Goal: Information Seeking & Learning: Learn about a topic

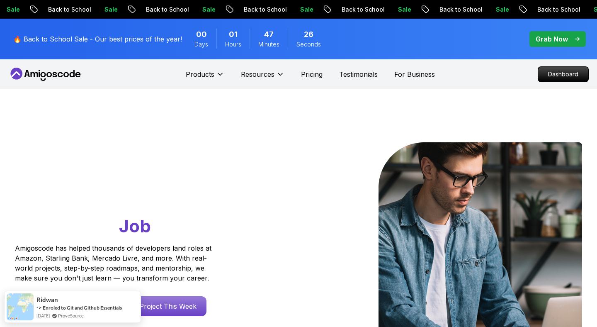
click at [498, 81] on nav "Products Resources Pricing Testimonials For Business Dashboard" at bounding box center [298, 74] width 581 height 30
click at [559, 77] on p "Dashboard" at bounding box center [564, 74] width 48 height 14
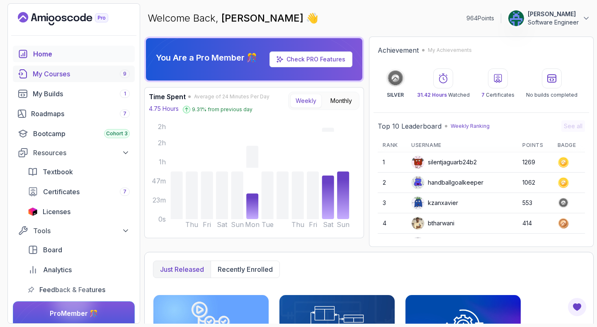
click at [70, 73] on div "My Courses 9" at bounding box center [81, 74] width 97 height 10
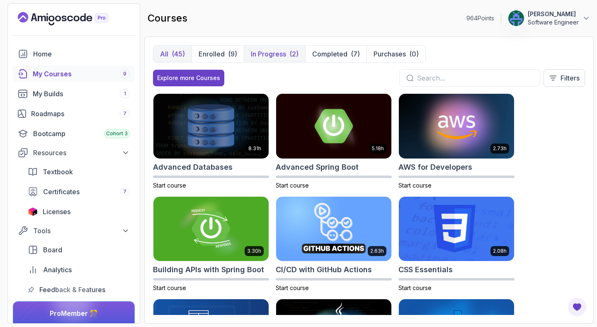
click at [271, 57] on p "In Progress" at bounding box center [268, 54] width 35 height 10
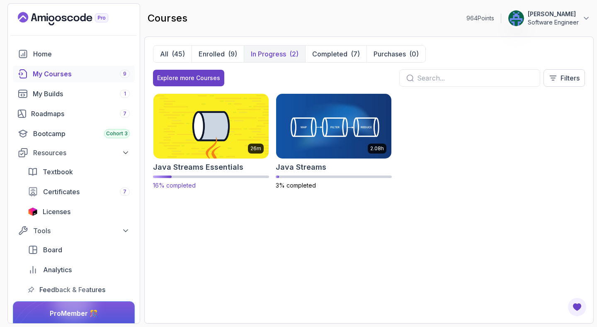
click at [237, 136] on img at bounding box center [211, 126] width 121 height 68
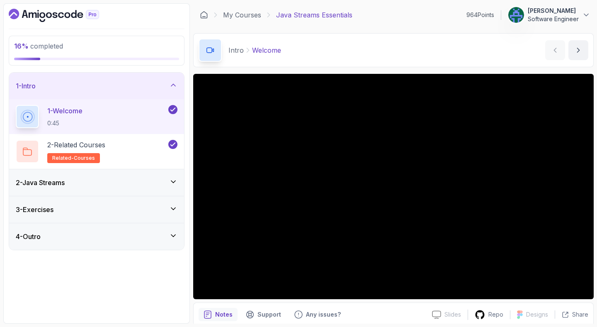
click at [102, 185] on div "2 - Java Streams" at bounding box center [97, 182] width 162 height 10
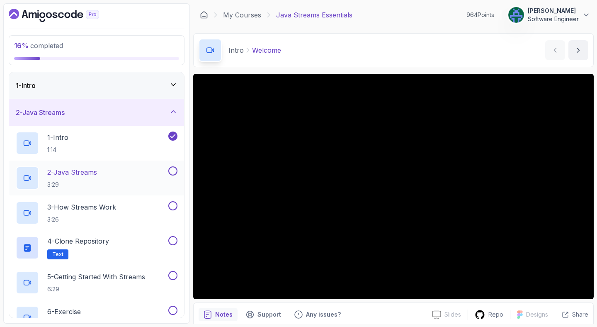
click at [128, 169] on div "2 - Java Streams 3:29" at bounding box center [91, 177] width 151 height 23
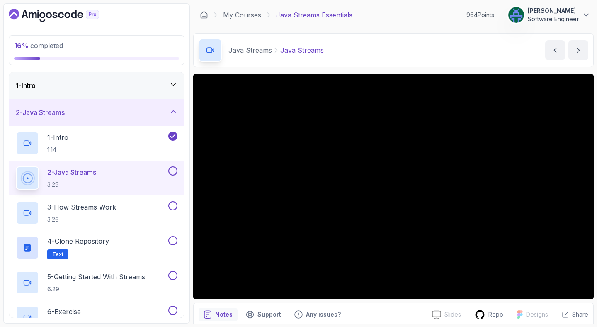
click at [328, 33] on div "Java Streams Java Streams Java Streams by [PERSON_NAME]" at bounding box center [393, 50] width 401 height 34
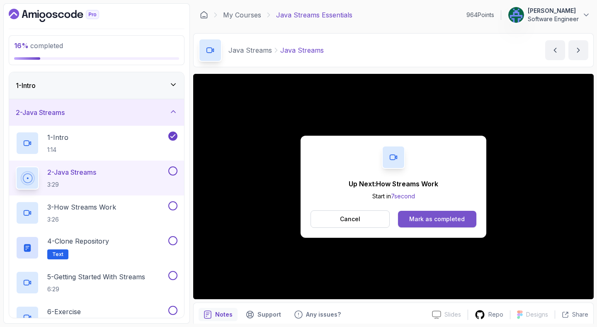
click at [420, 219] on div "Mark as completed" at bounding box center [437, 219] width 56 height 8
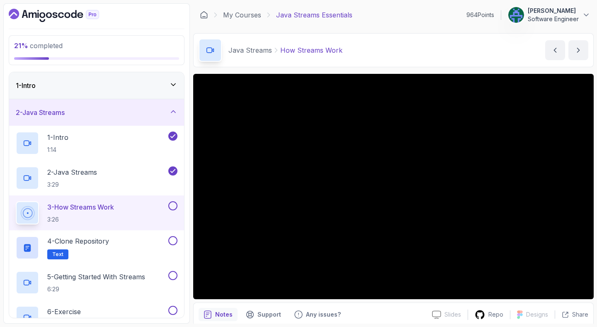
click at [404, 10] on div "My Courses Java Streams Essentials 964 Points [PERSON_NAME] Software Engineer" at bounding box center [393, 14] width 401 height 23
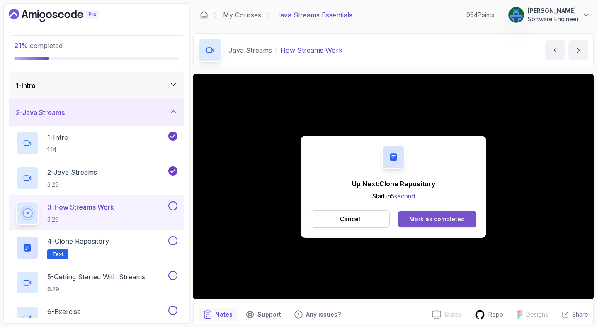
click at [441, 225] on button "Mark as completed" at bounding box center [437, 219] width 78 height 17
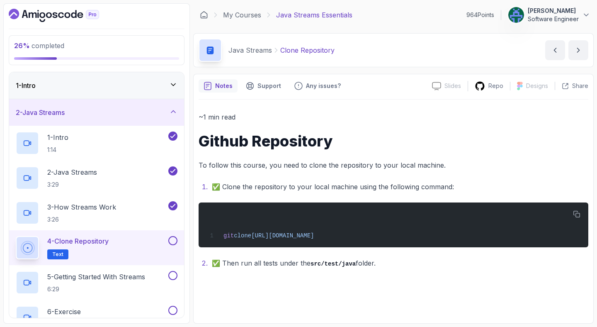
click at [175, 239] on button at bounding box center [172, 240] width 9 height 9
click at [140, 282] on h2 "5 - Getting Started With Streams 6:29" at bounding box center [96, 283] width 98 height 22
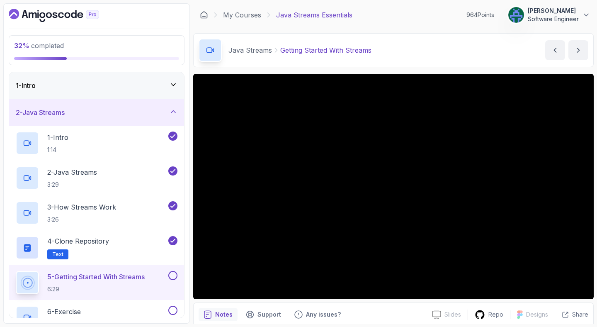
click at [398, 27] on main "My Courses Java Streams Essentials 964 Points [PERSON_NAME] Software Engineer 3…" at bounding box center [393, 163] width 401 height 320
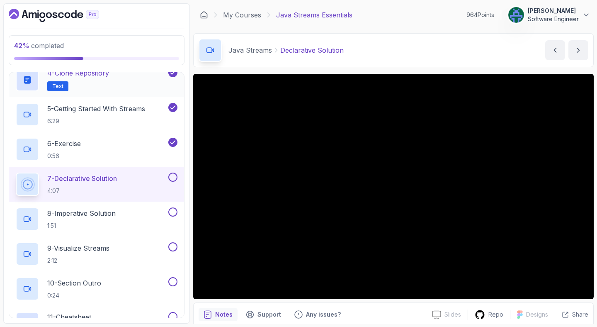
scroll to position [168, 0]
click at [397, 41] on div "Java Streams Declarative Solution Declarative Solution by [PERSON_NAME]" at bounding box center [393, 50] width 401 height 34
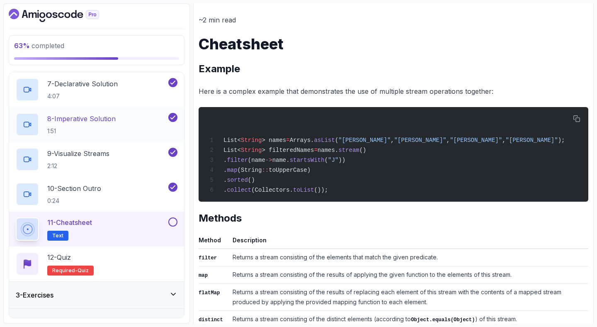
scroll to position [280, 0]
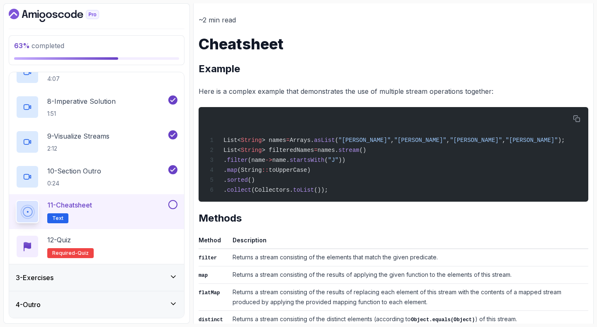
click at [175, 208] on div at bounding box center [172, 204] width 11 height 9
click at [173, 205] on button at bounding box center [172, 204] width 9 height 9
click at [153, 238] on div "12 - Quiz Required- quiz" at bounding box center [97, 246] width 162 height 23
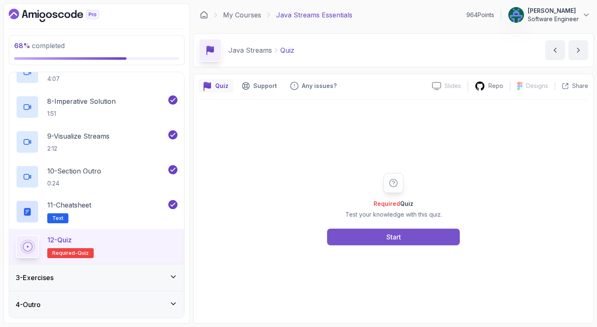
click at [440, 240] on button "Start" at bounding box center [393, 236] width 133 height 17
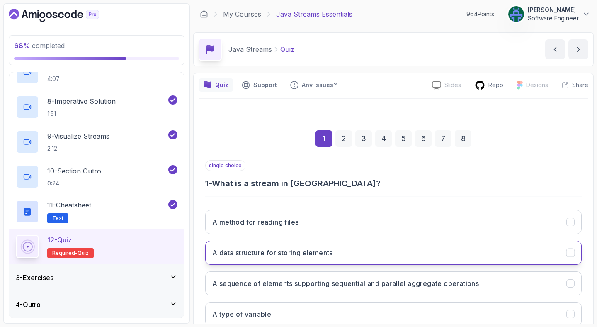
scroll to position [57, 0]
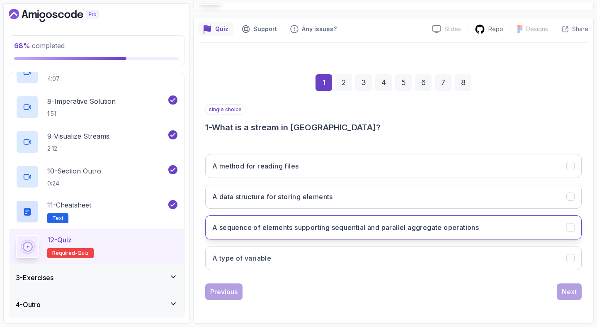
click at [506, 224] on button "A sequence of elements supporting sequential and parallel aggregate operations" at bounding box center [393, 227] width 377 height 24
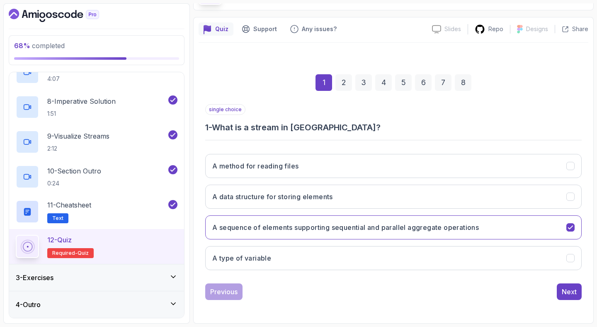
click at [564, 301] on div "1 2 3 4 5 6 7 8 single choice 1 - What is a stream in [GEOGRAPHIC_DATA]? A meth…" at bounding box center [394, 180] width 390 height 252
click at [559, 293] on button "Next" at bounding box center [569, 291] width 25 height 17
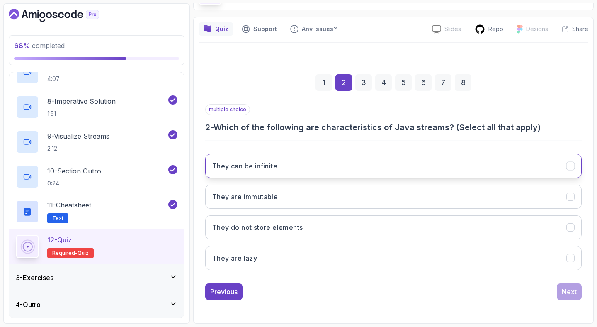
click at [446, 170] on button "They can be infinite" at bounding box center [393, 166] width 377 height 24
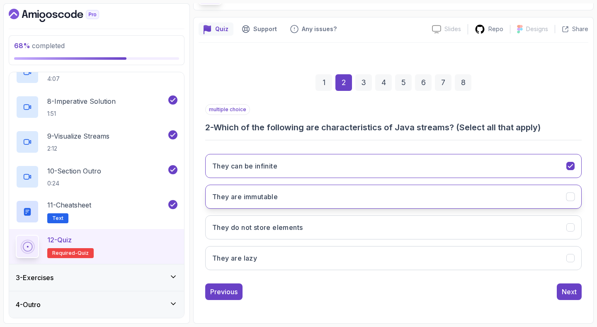
click at [552, 197] on button "They are immutable" at bounding box center [393, 197] width 377 height 24
click at [574, 295] on div "Next" at bounding box center [569, 292] width 15 height 10
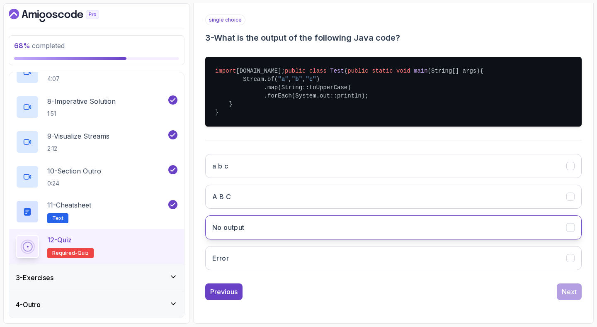
scroll to position [163, 0]
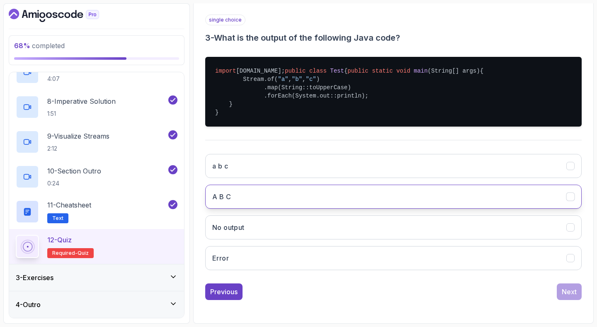
click at [538, 194] on button "A B C" at bounding box center [393, 197] width 377 height 24
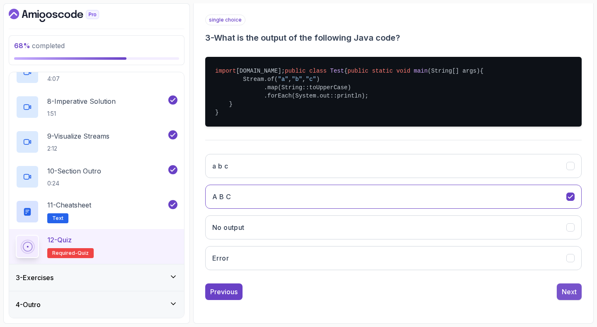
click at [561, 294] on button "Next" at bounding box center [569, 291] width 25 height 17
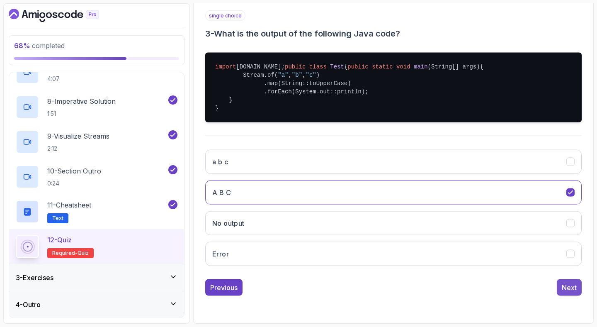
scroll to position [57, 0]
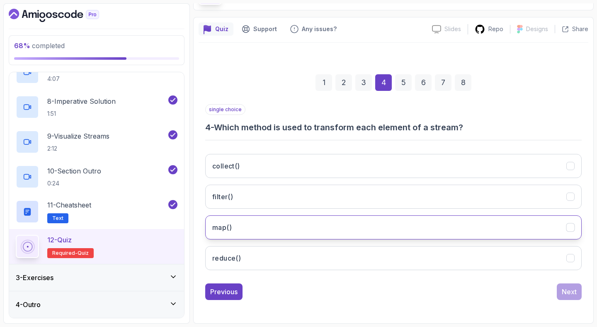
click at [568, 231] on icon "map()" at bounding box center [571, 228] width 8 height 8
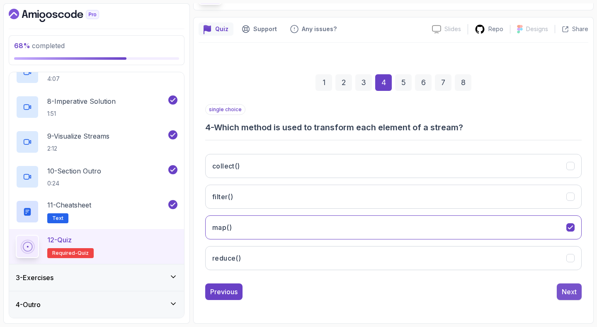
click at [564, 293] on div "Next" at bounding box center [569, 292] width 15 height 10
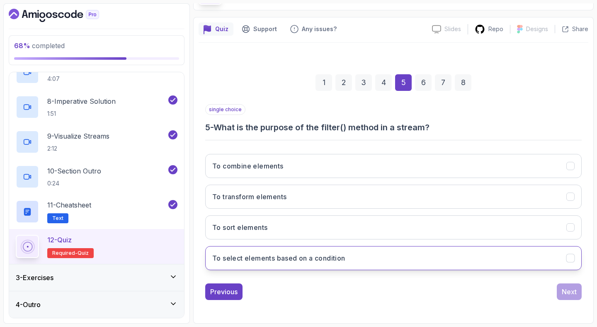
click at [568, 265] on button "To select elements based on a condition" at bounding box center [393, 258] width 377 height 24
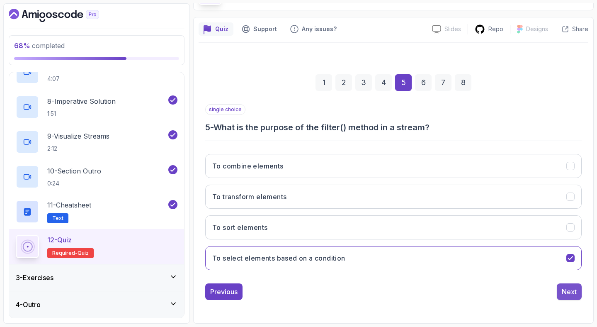
click at [580, 294] on button "Next" at bounding box center [569, 291] width 25 height 17
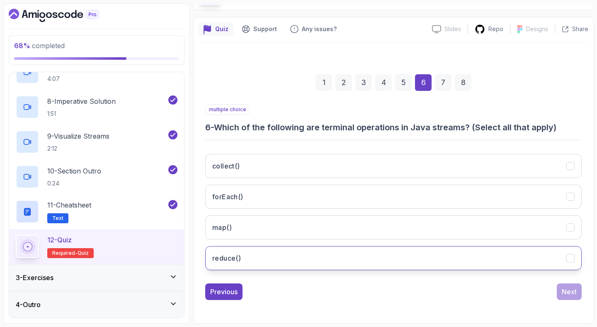
click at [538, 249] on button "reduce()" at bounding box center [393, 258] width 377 height 24
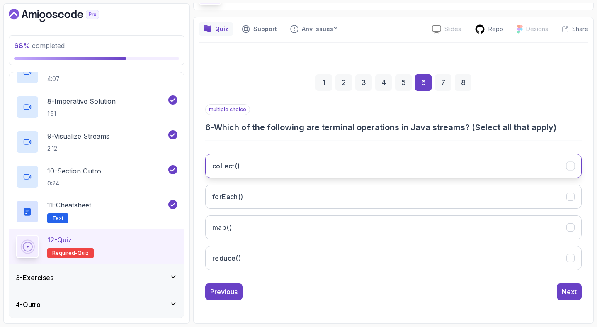
click at [520, 174] on button "collect()" at bounding box center [393, 166] width 377 height 24
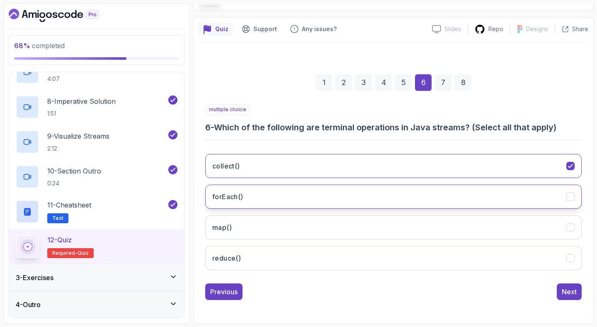
click at [542, 200] on button "forEach()" at bounding box center [393, 197] width 377 height 24
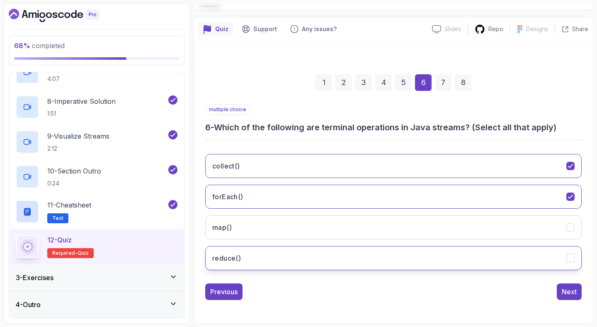
click at [574, 264] on button "reduce()" at bounding box center [393, 258] width 377 height 24
click at [571, 291] on div "Next" at bounding box center [569, 292] width 15 height 10
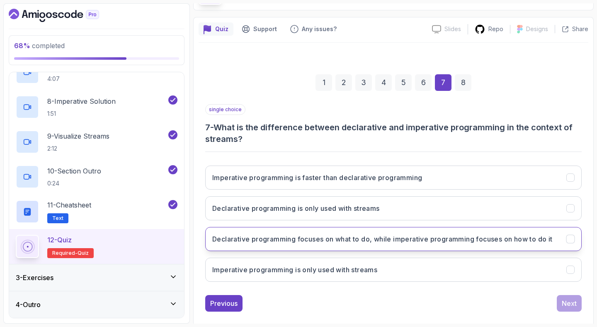
click at [519, 238] on h3 "Declarative programming focuses on what to do, while imperative programming foc…" at bounding box center [382, 239] width 340 height 10
click at [573, 305] on div "Next" at bounding box center [569, 303] width 15 height 10
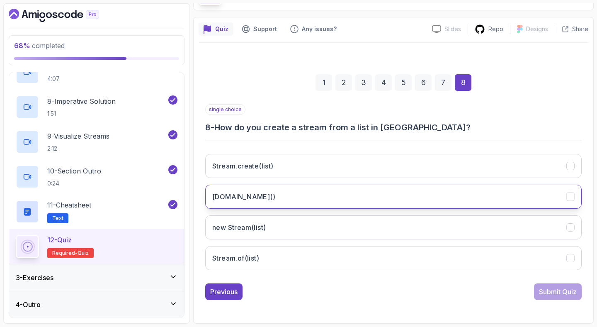
click at [446, 200] on button "[DOMAIN_NAME]()" at bounding box center [393, 197] width 377 height 24
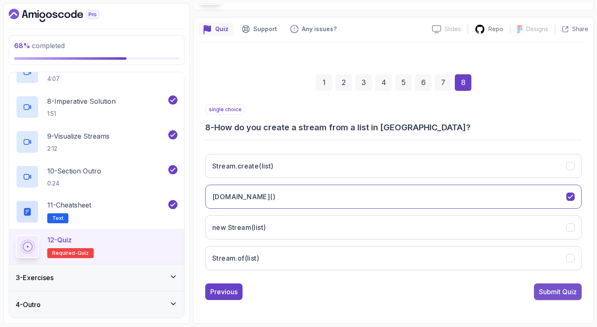
click at [575, 299] on button "Submit Quiz" at bounding box center [558, 291] width 48 height 17
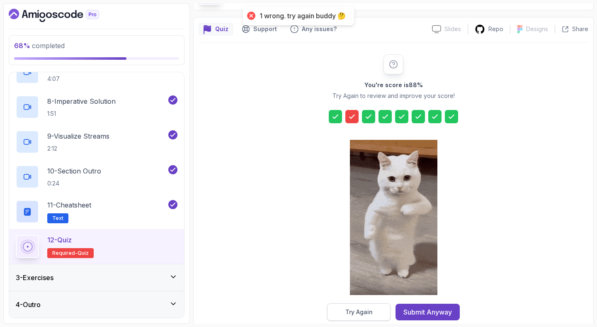
click at [364, 316] on button "Try Again" at bounding box center [358, 311] width 63 height 17
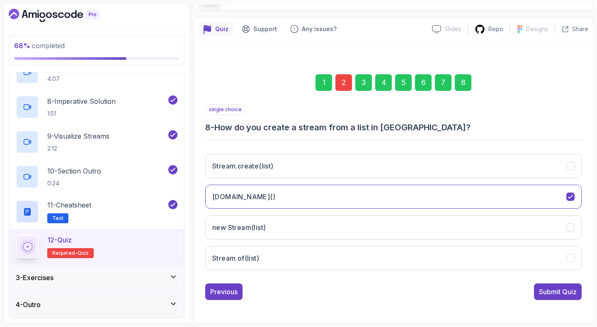
click at [341, 83] on div "2" at bounding box center [343, 82] width 17 height 17
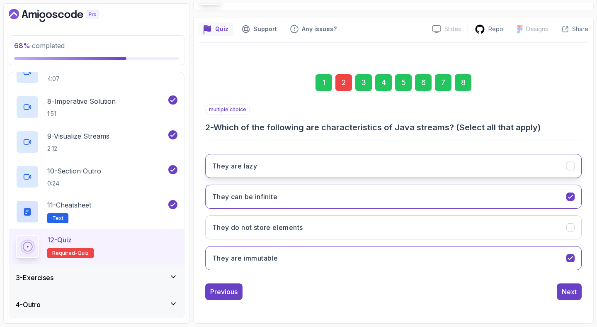
click at [365, 175] on button "They are lazy" at bounding box center [393, 166] width 377 height 24
click at [562, 287] on div "Next" at bounding box center [569, 292] width 15 height 10
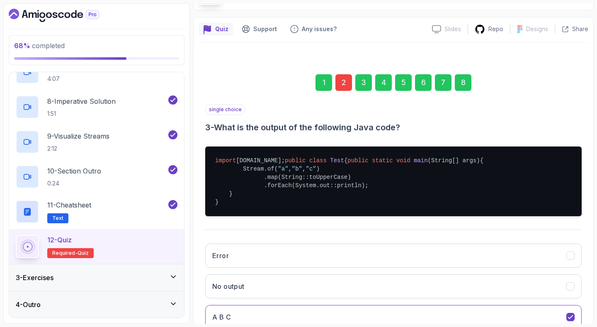
click at [462, 78] on div "8" at bounding box center [463, 82] width 17 height 17
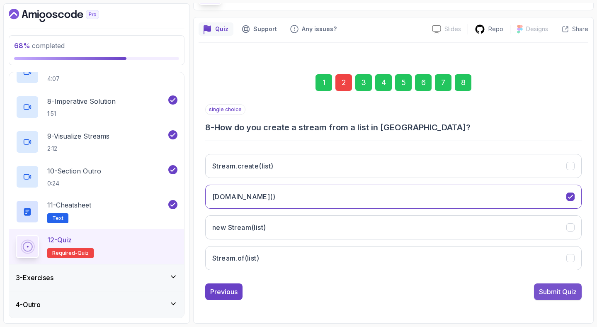
click at [561, 289] on div "Submit Quiz" at bounding box center [558, 292] width 38 height 10
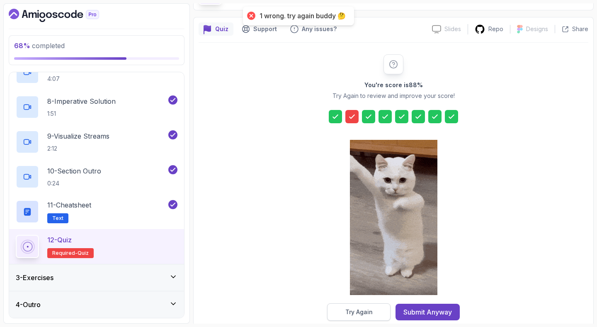
click at [350, 303] on button "Try Again" at bounding box center [358, 311] width 63 height 17
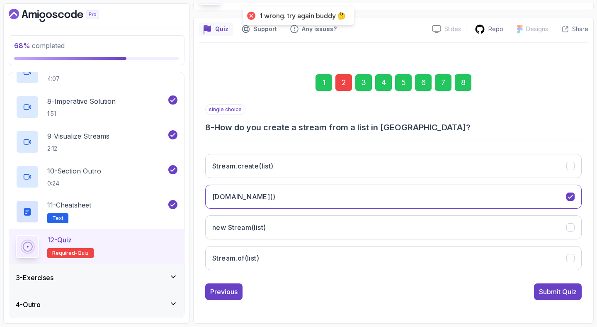
click at [348, 80] on div "2" at bounding box center [343, 82] width 17 height 17
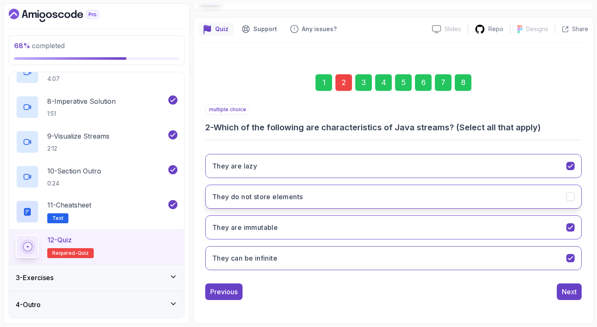
click at [394, 196] on button "They do not store elements" at bounding box center [393, 197] width 377 height 24
click at [569, 287] on div "Next" at bounding box center [569, 292] width 15 height 10
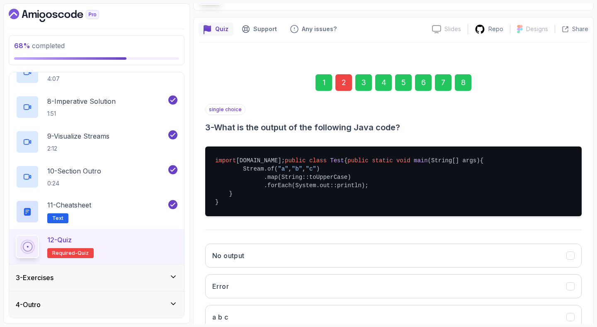
click at [463, 84] on div "8" at bounding box center [463, 82] width 17 height 17
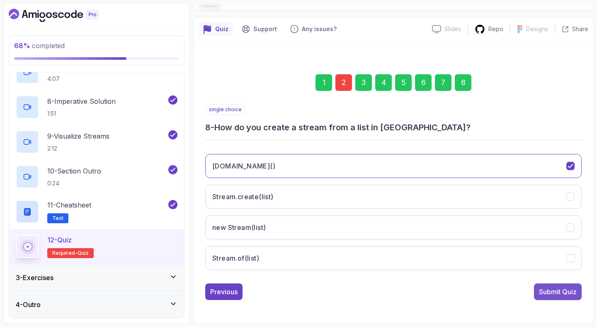
click at [564, 284] on button "Submit Quiz" at bounding box center [558, 291] width 48 height 17
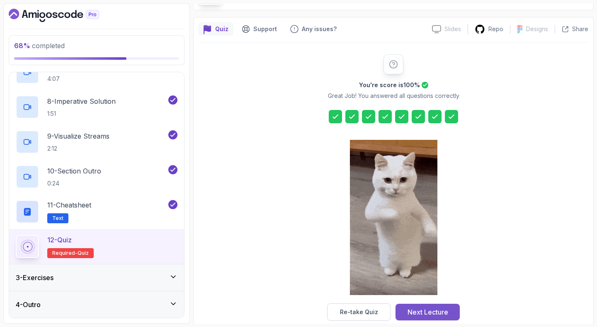
click at [435, 311] on div "Next Lecture" at bounding box center [428, 312] width 41 height 10
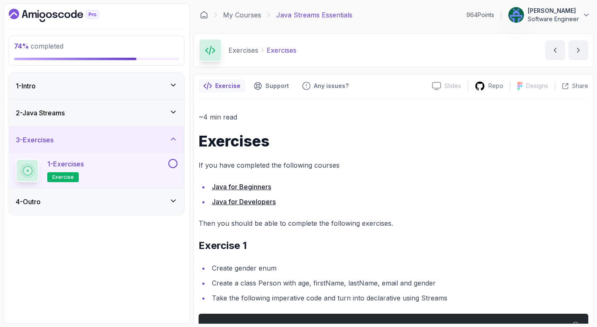
click at [174, 164] on button at bounding box center [172, 163] width 9 height 9
click at [165, 205] on div "4 - Outro" at bounding box center [97, 202] width 162 height 10
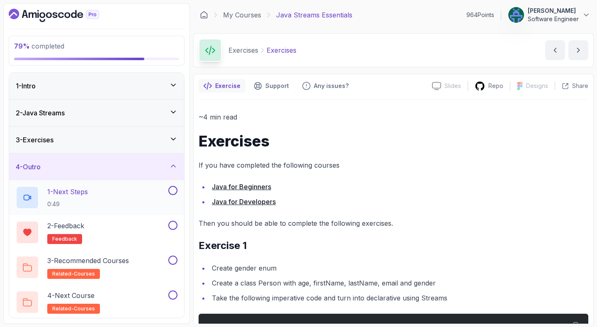
click at [154, 196] on div "1 - Next Steps 0:49" at bounding box center [91, 197] width 151 height 23
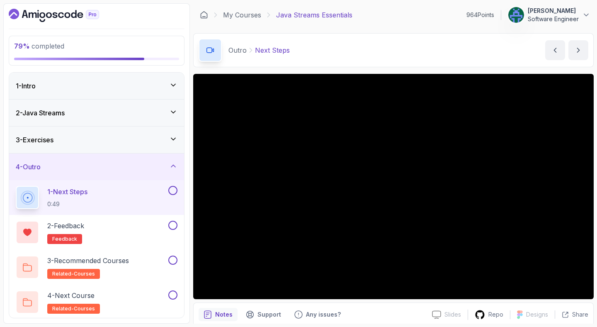
scroll to position [2, 0]
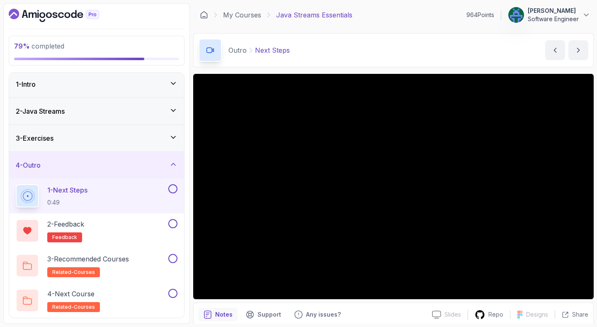
click at [339, 44] on div "Outro Next Steps Next Steps by [PERSON_NAME]" at bounding box center [393, 50] width 401 height 34
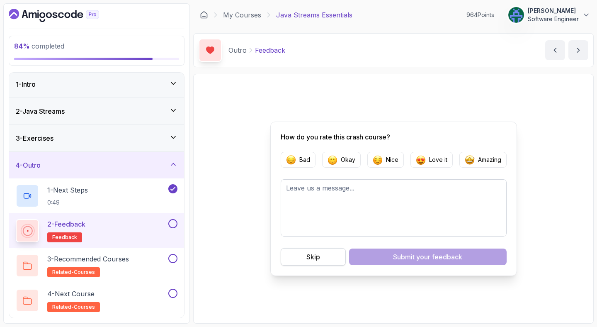
click at [311, 255] on div "Skip" at bounding box center [313, 257] width 14 height 10
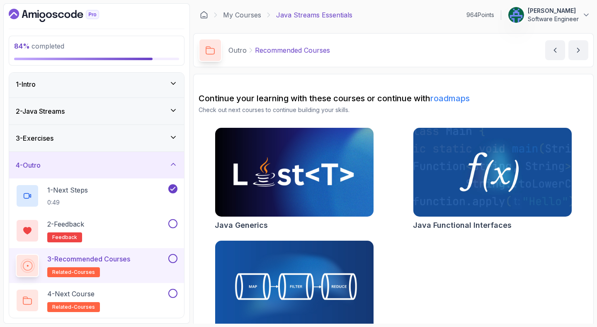
scroll to position [28, 0]
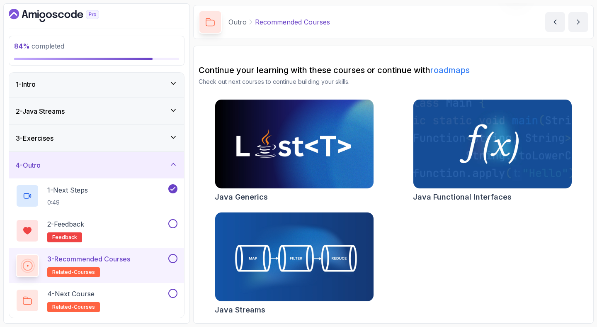
click at [170, 255] on button at bounding box center [172, 258] width 9 height 9
click at [129, 301] on div "4 - Next Course related-courses" at bounding box center [91, 300] width 151 height 23
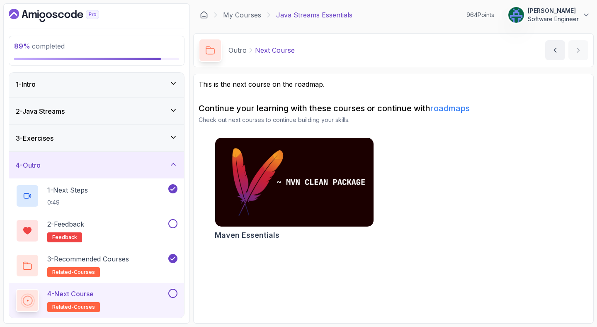
click at [172, 291] on button at bounding box center [172, 293] width 9 height 9
click at [174, 221] on button at bounding box center [172, 223] width 9 height 9
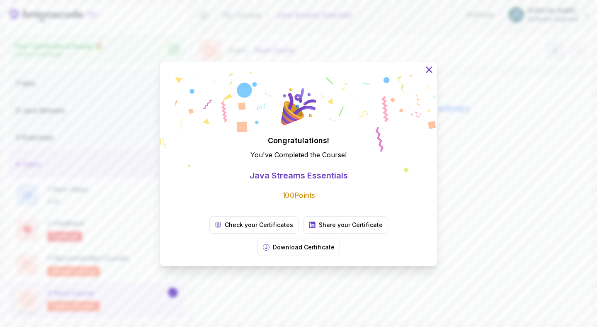
click at [429, 75] on icon at bounding box center [429, 69] width 11 height 11
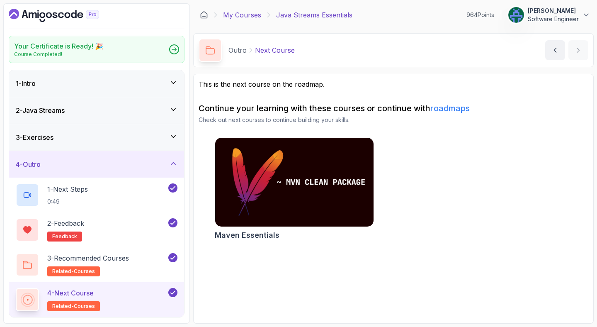
click at [253, 15] on link "My Courses" at bounding box center [242, 15] width 38 height 10
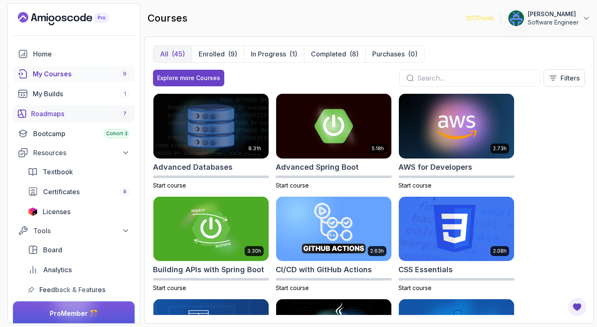
click at [79, 110] on div "Roadmaps 7" at bounding box center [80, 114] width 99 height 10
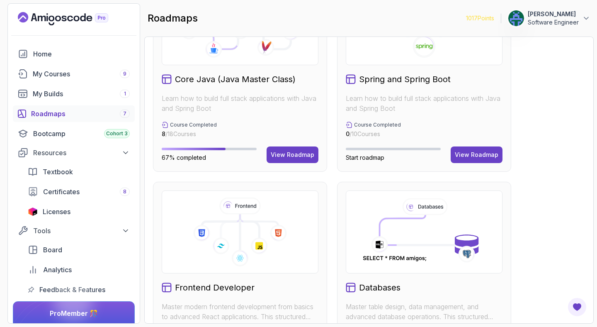
scroll to position [279, 0]
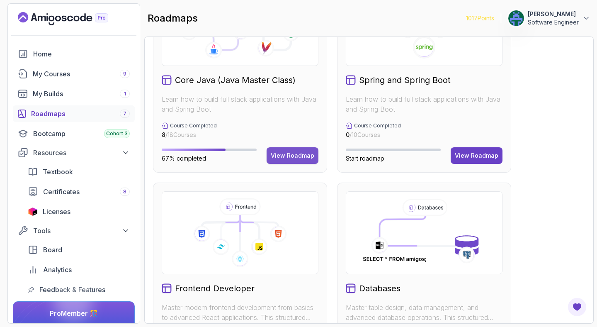
click at [291, 160] on button "View Roadmap" at bounding box center [293, 155] width 52 height 17
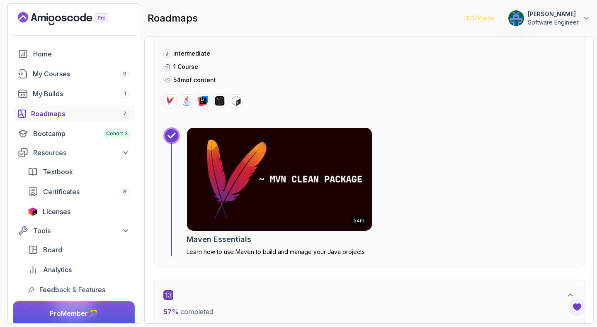
scroll to position [4092, 0]
